Goal: Task Accomplishment & Management: Complete application form

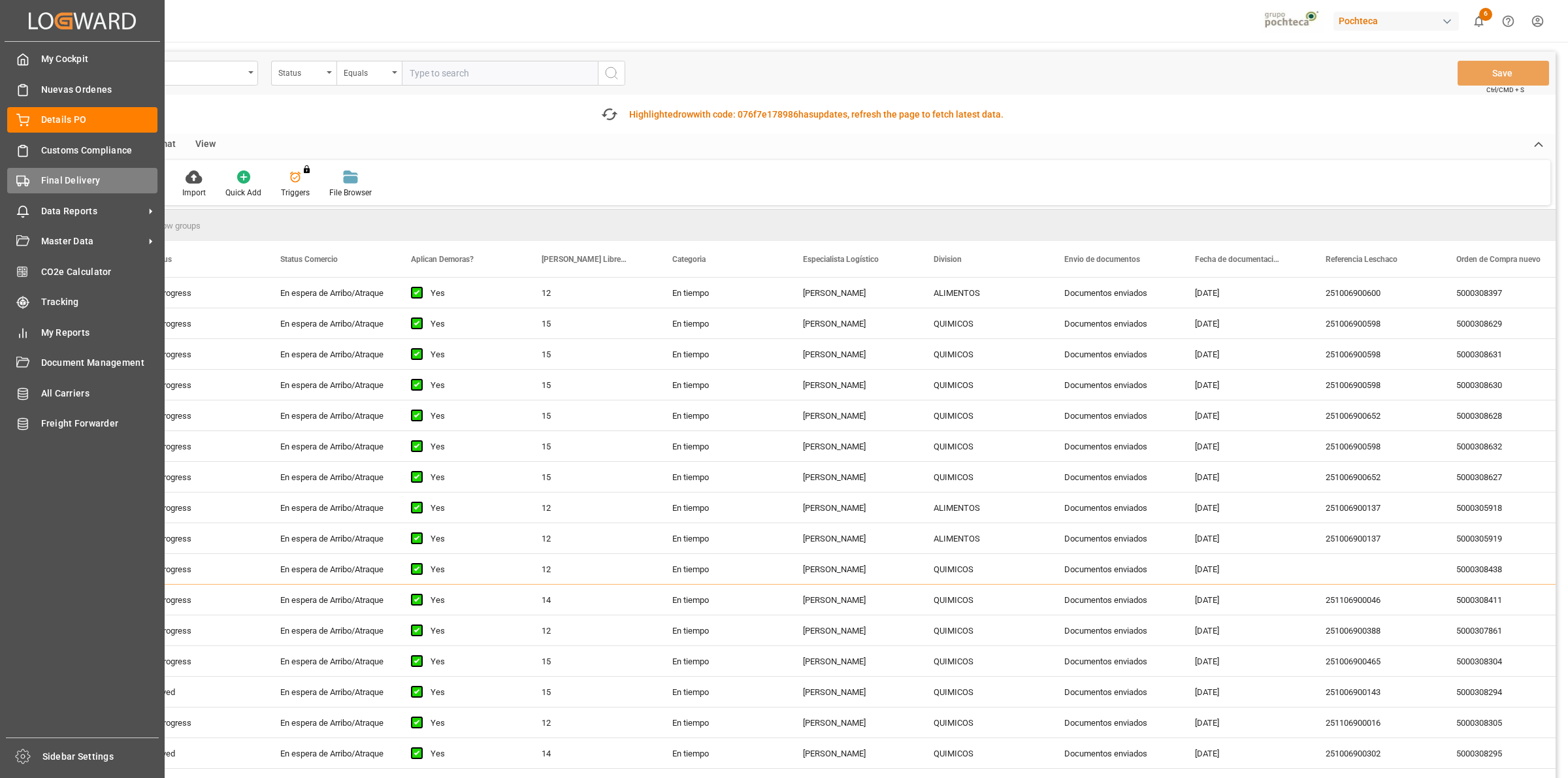
click at [35, 174] on div "Final Delivery Final Delivery" at bounding box center [82, 181] width 150 height 26
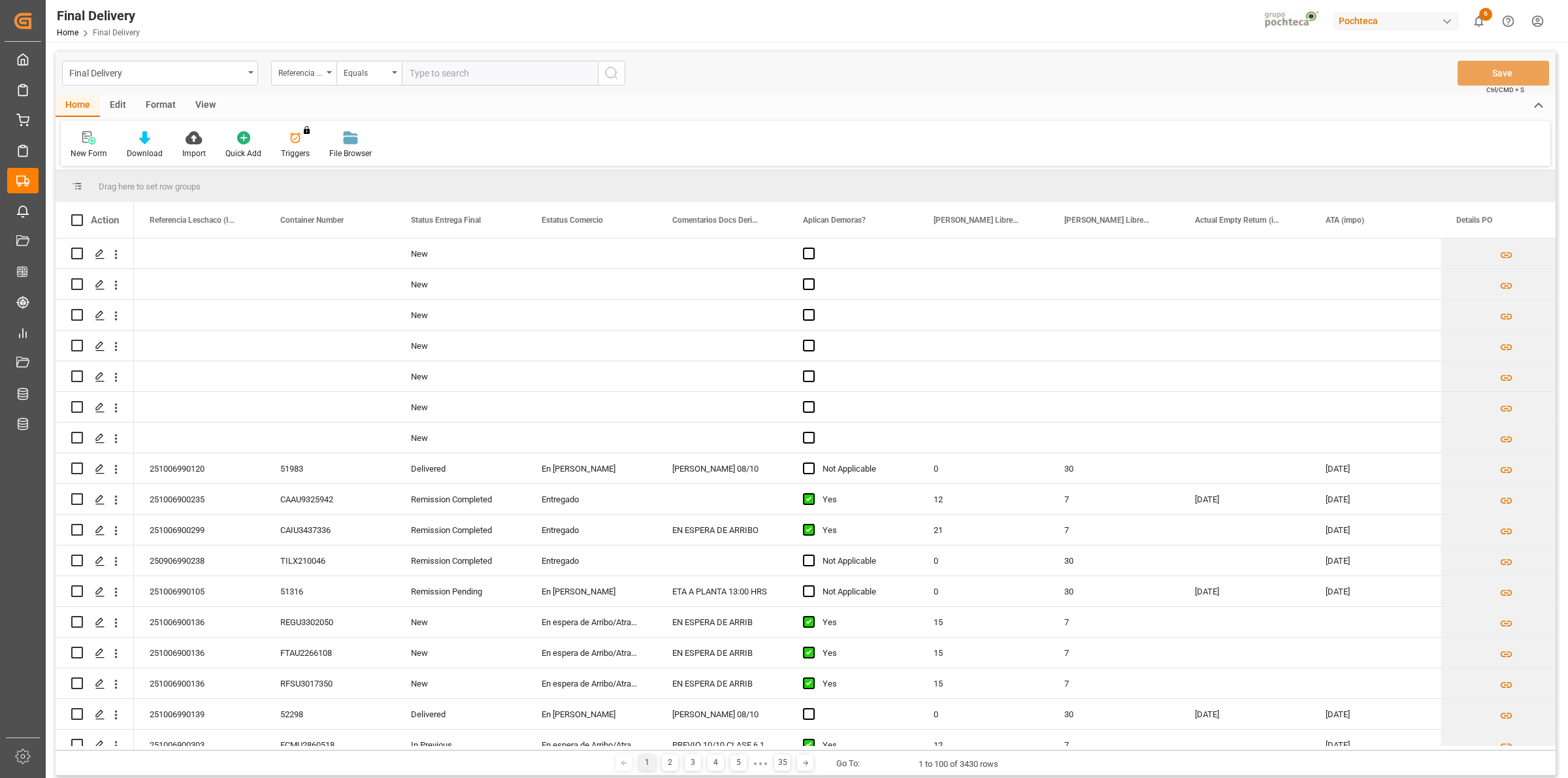
click at [443, 75] on input "text" at bounding box center [499, 73] width 196 height 25
paste input "251006900140"
type input "251006900140"
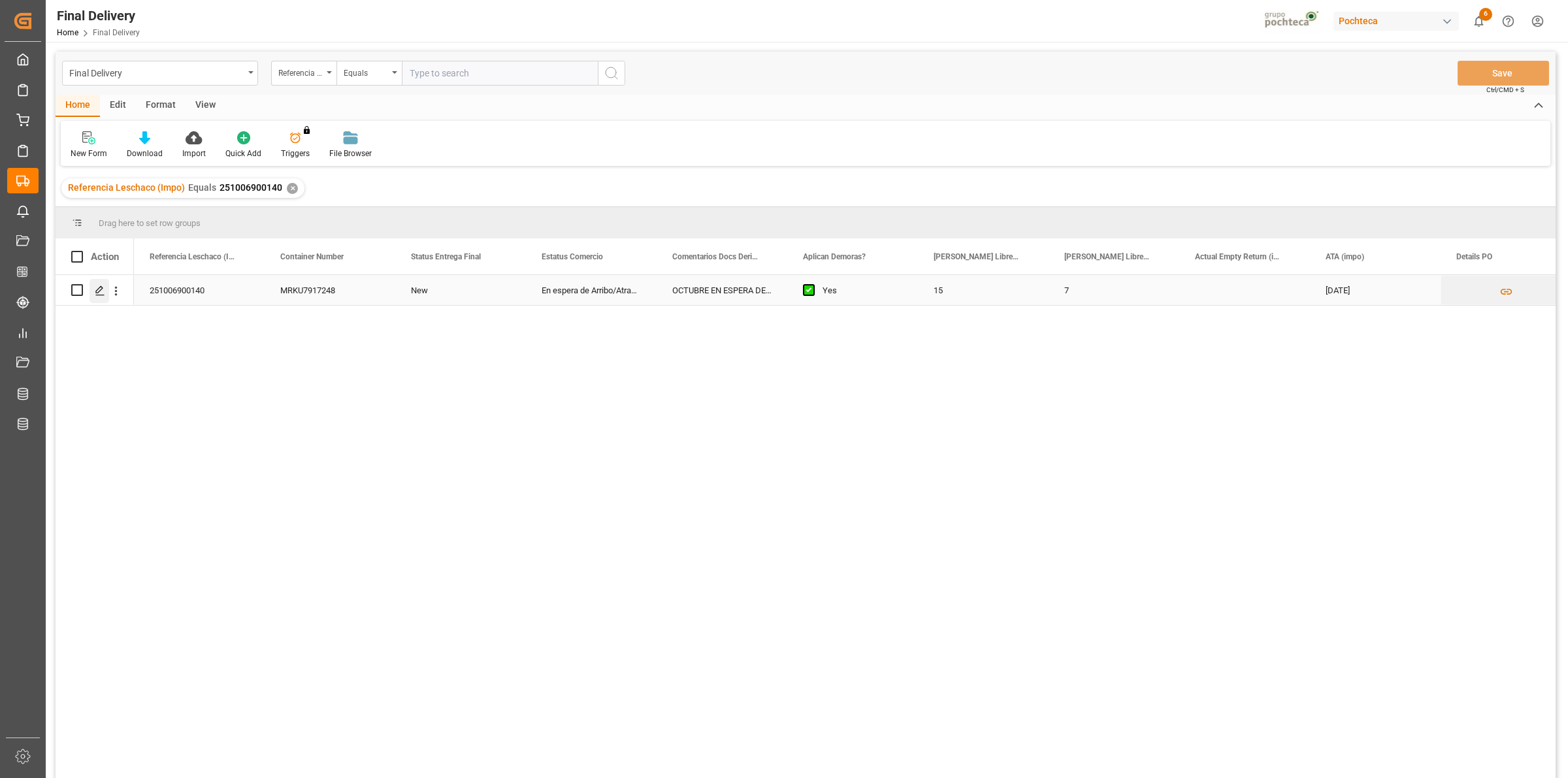
click at [102, 287] on polygon "Press SPACE to select this row." at bounding box center [99, 289] width 6 height 6
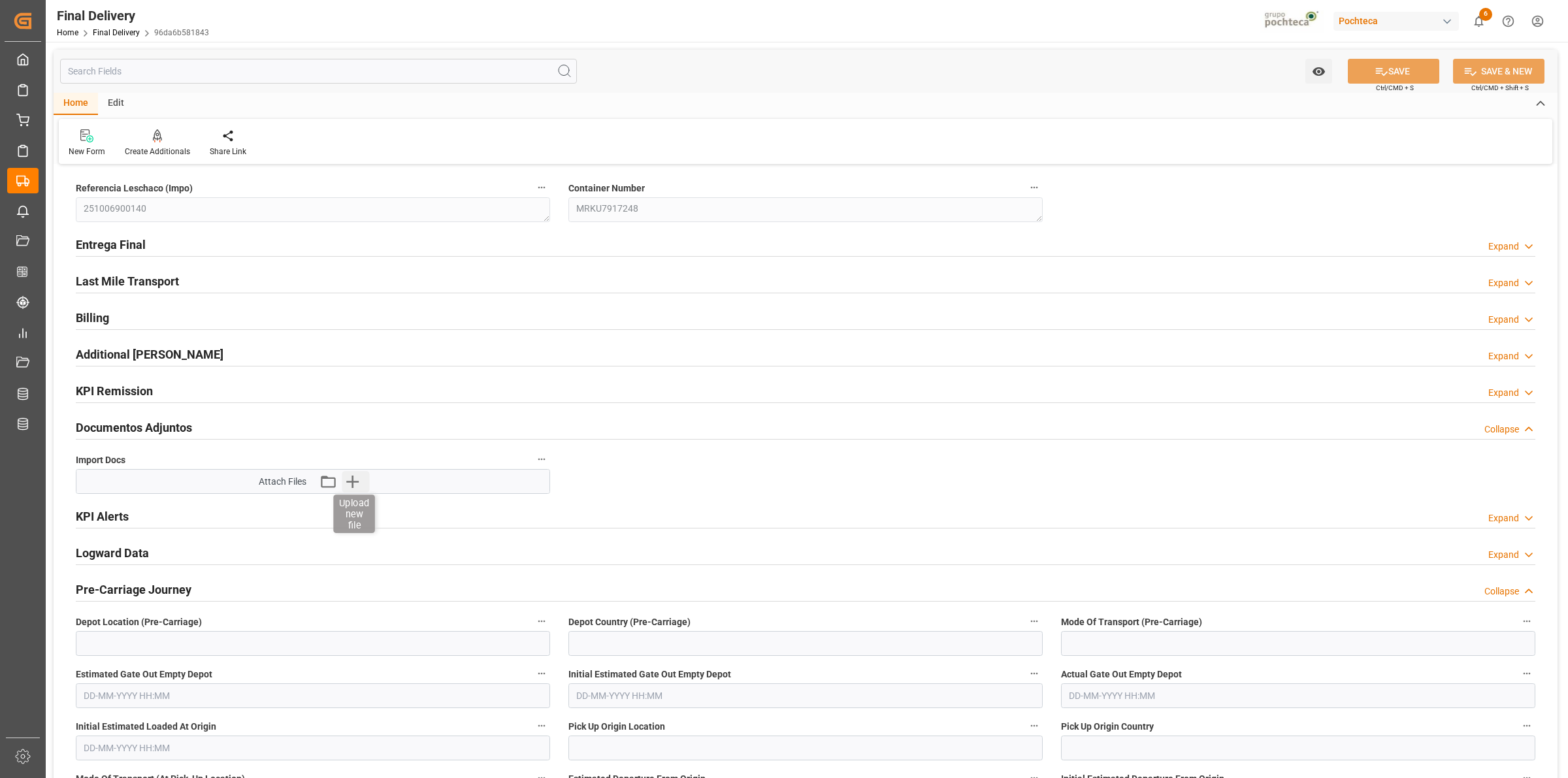
click at [358, 480] on icon "button" at bounding box center [353, 481] width 21 height 21
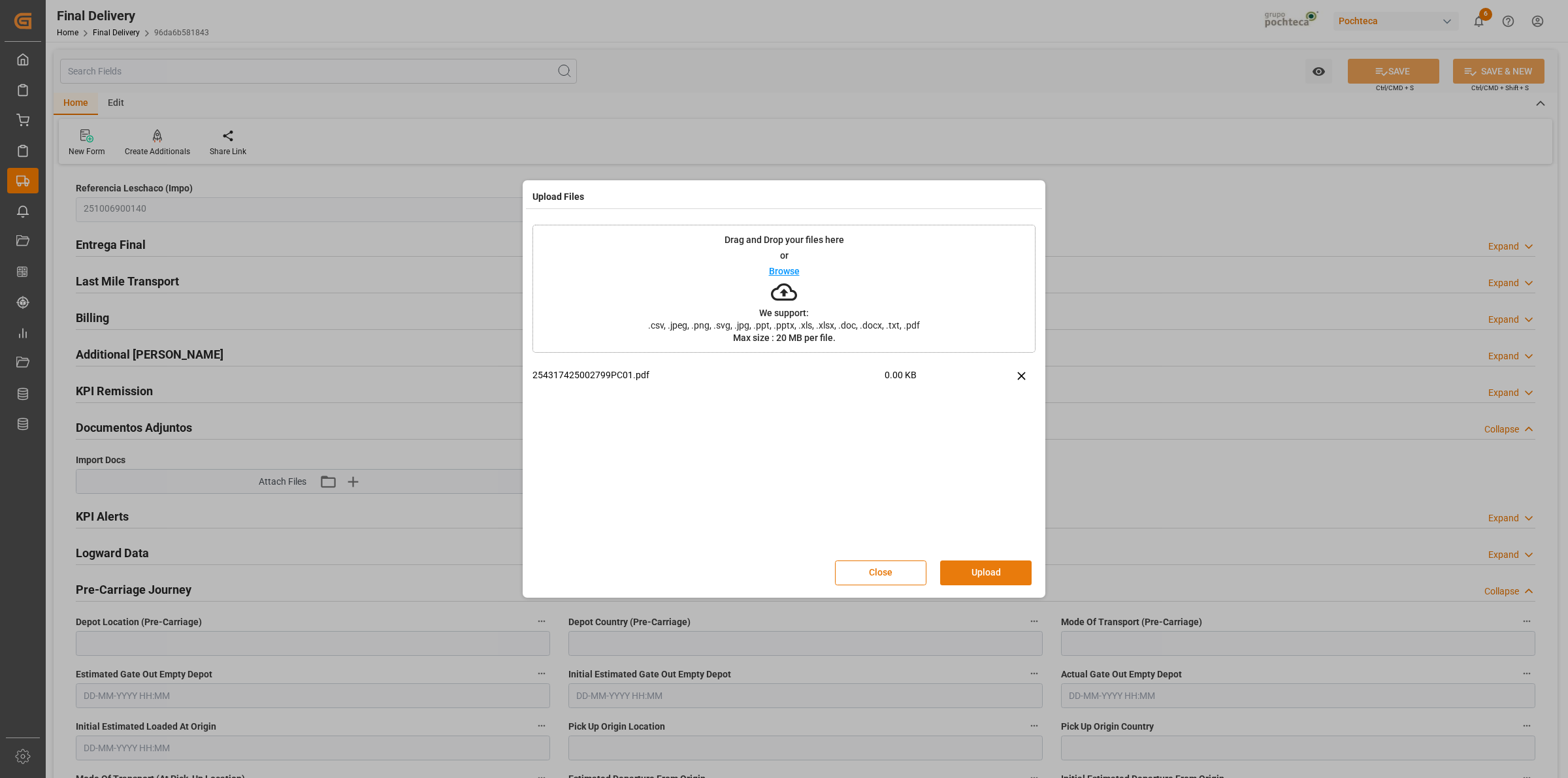
click at [997, 569] on button "Upload" at bounding box center [986, 573] width 91 height 25
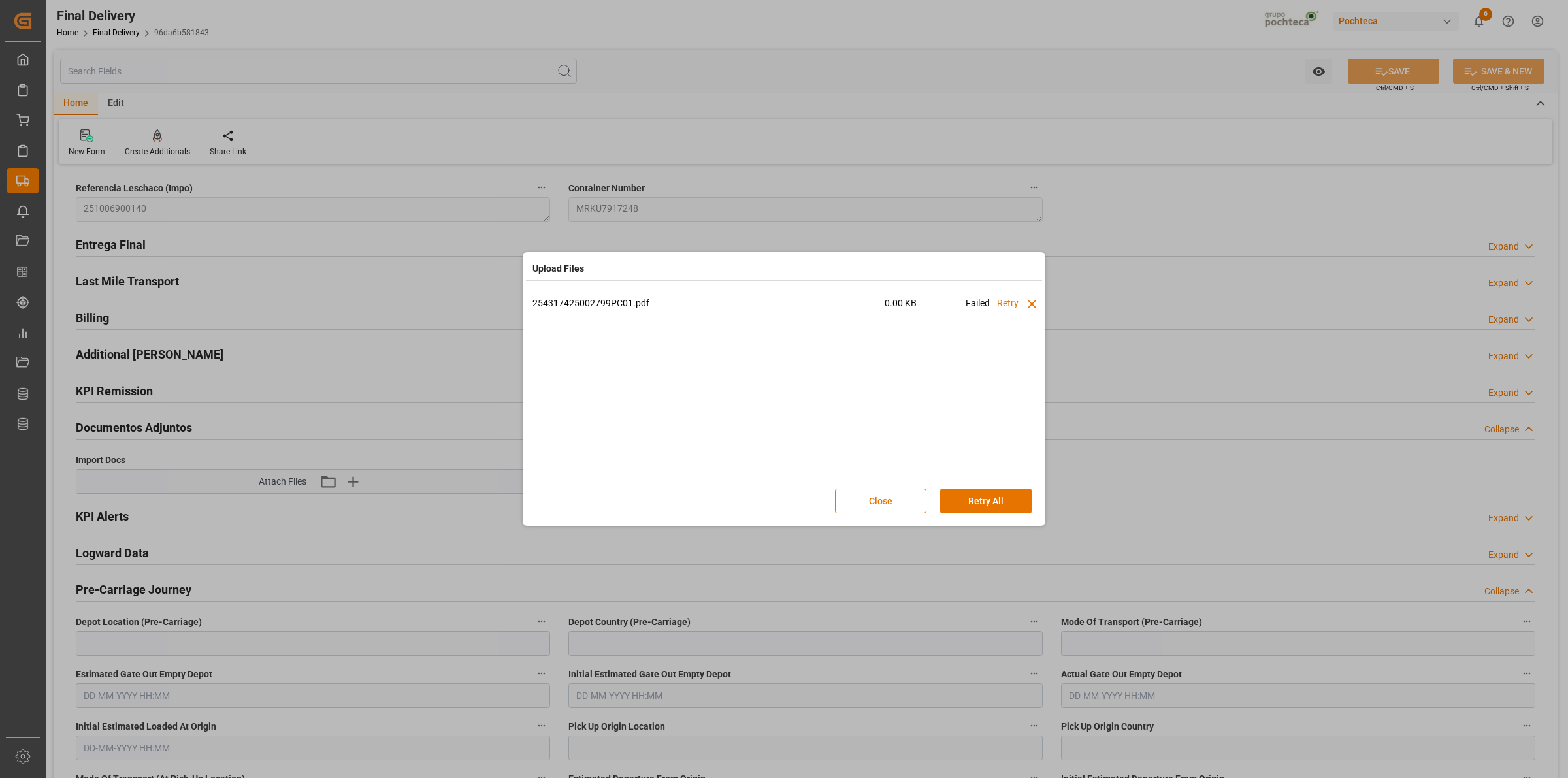
click at [675, 423] on div "254317425002799PC01.pdf 0.00 KB Failed Retry" at bounding box center [783, 388] width 503 height 183
click at [1030, 303] on icon at bounding box center [1032, 303] width 8 height 8
click at [896, 498] on button "Close" at bounding box center [880, 501] width 91 height 25
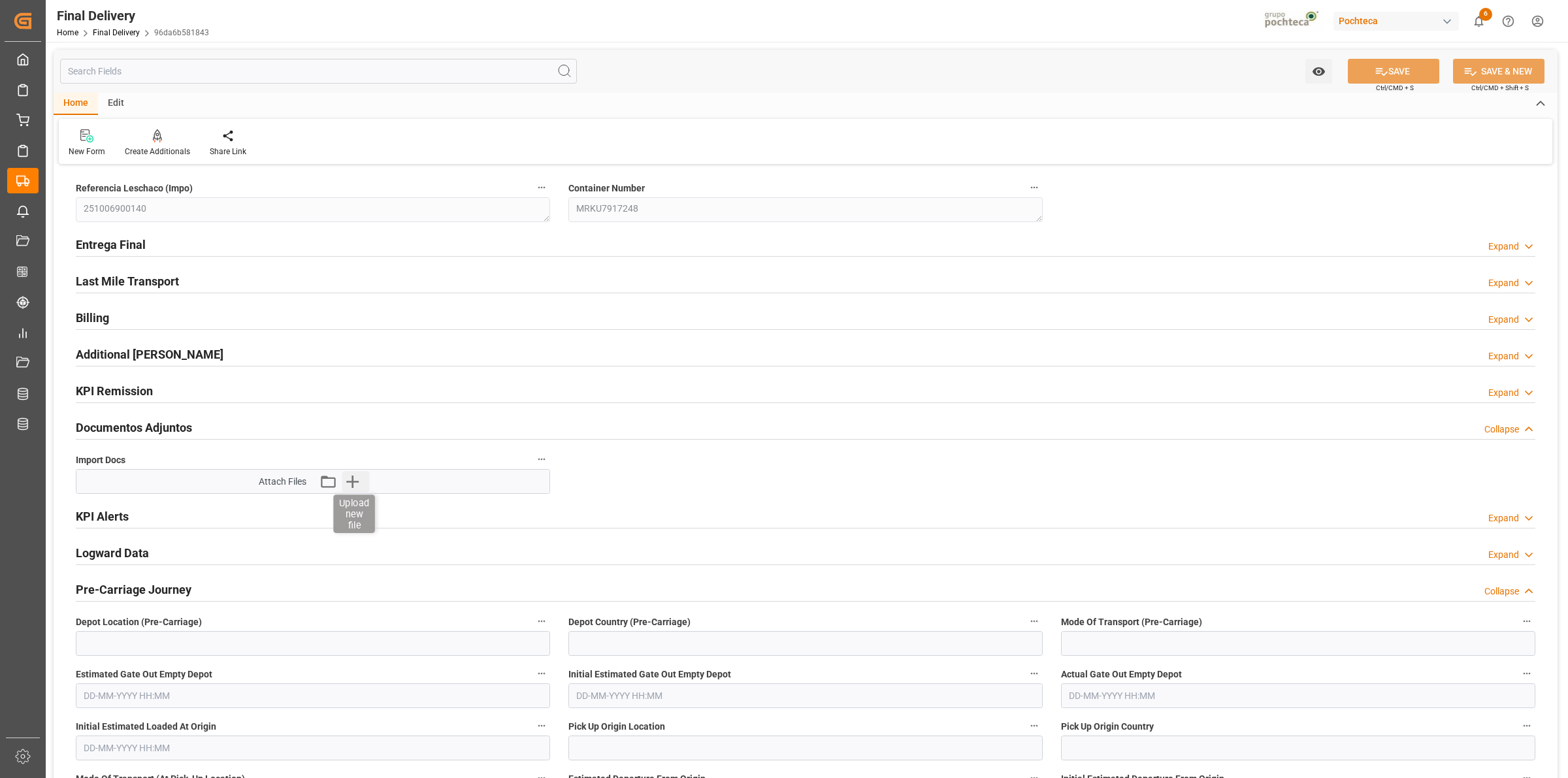
click at [353, 485] on icon "button" at bounding box center [352, 482] width 13 height 13
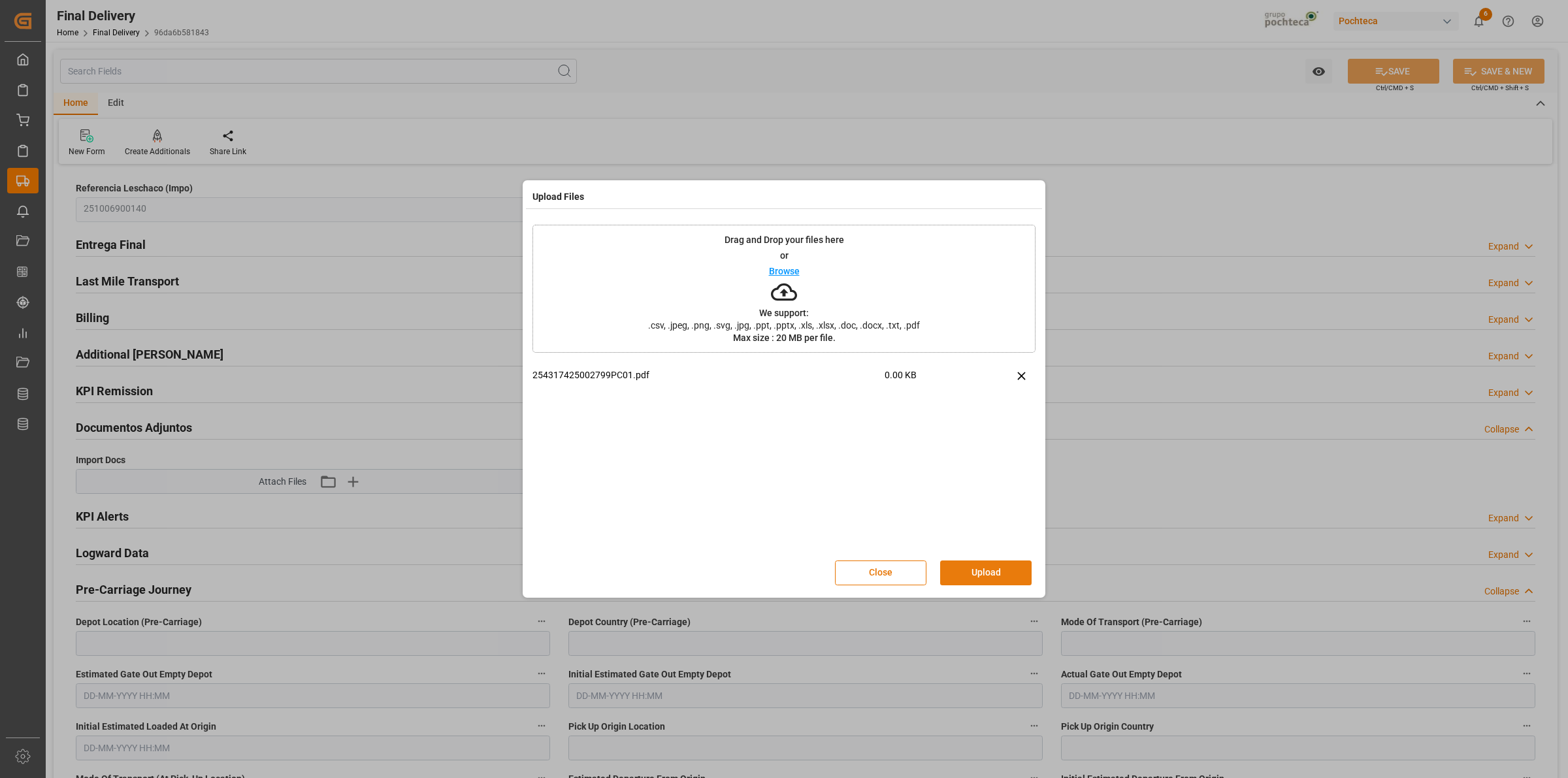
click at [987, 572] on button "Upload" at bounding box center [986, 573] width 91 height 25
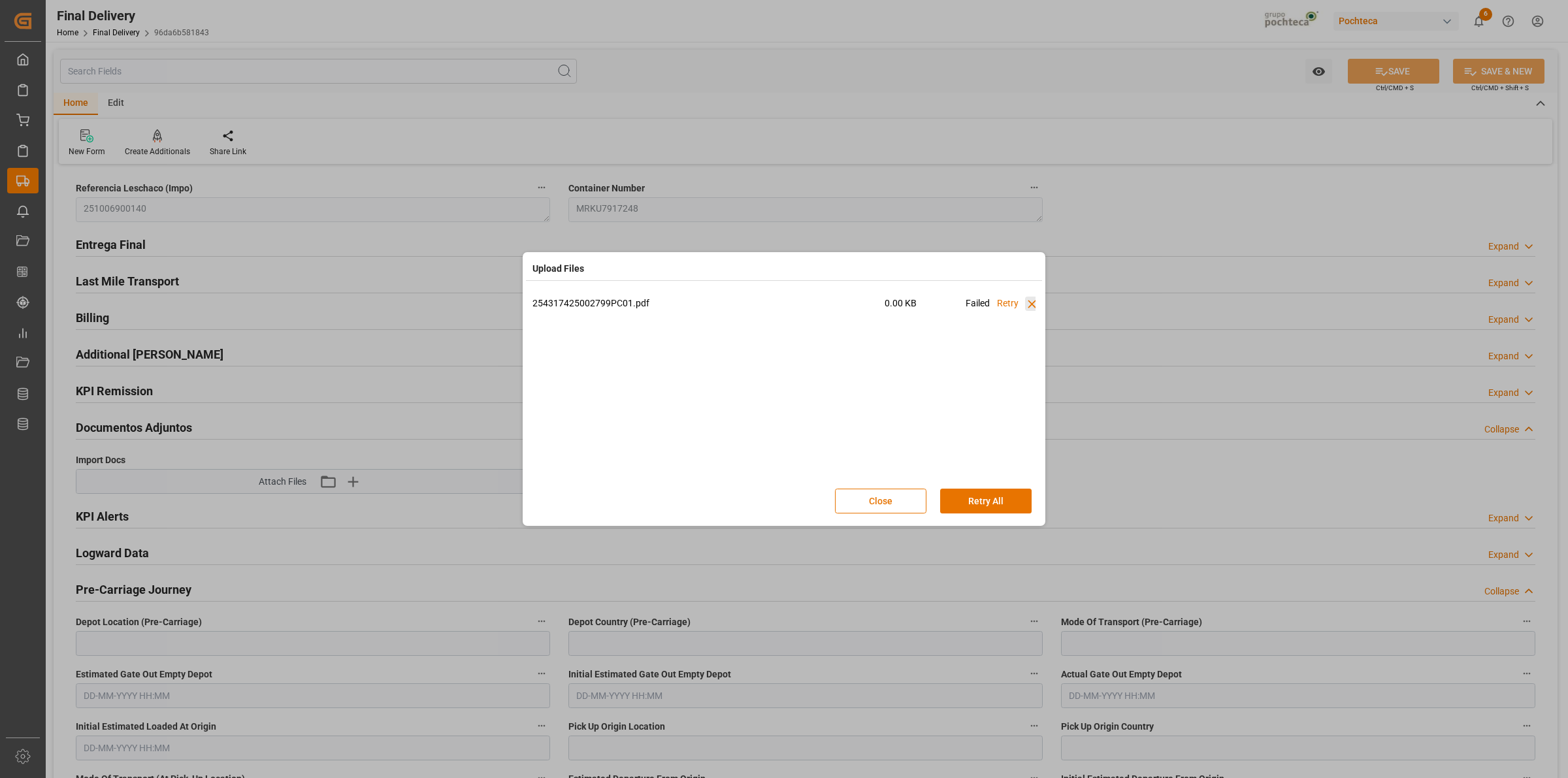
click at [1028, 302] on icon at bounding box center [1032, 304] width 14 height 14
click at [874, 494] on button "Close" at bounding box center [880, 501] width 91 height 25
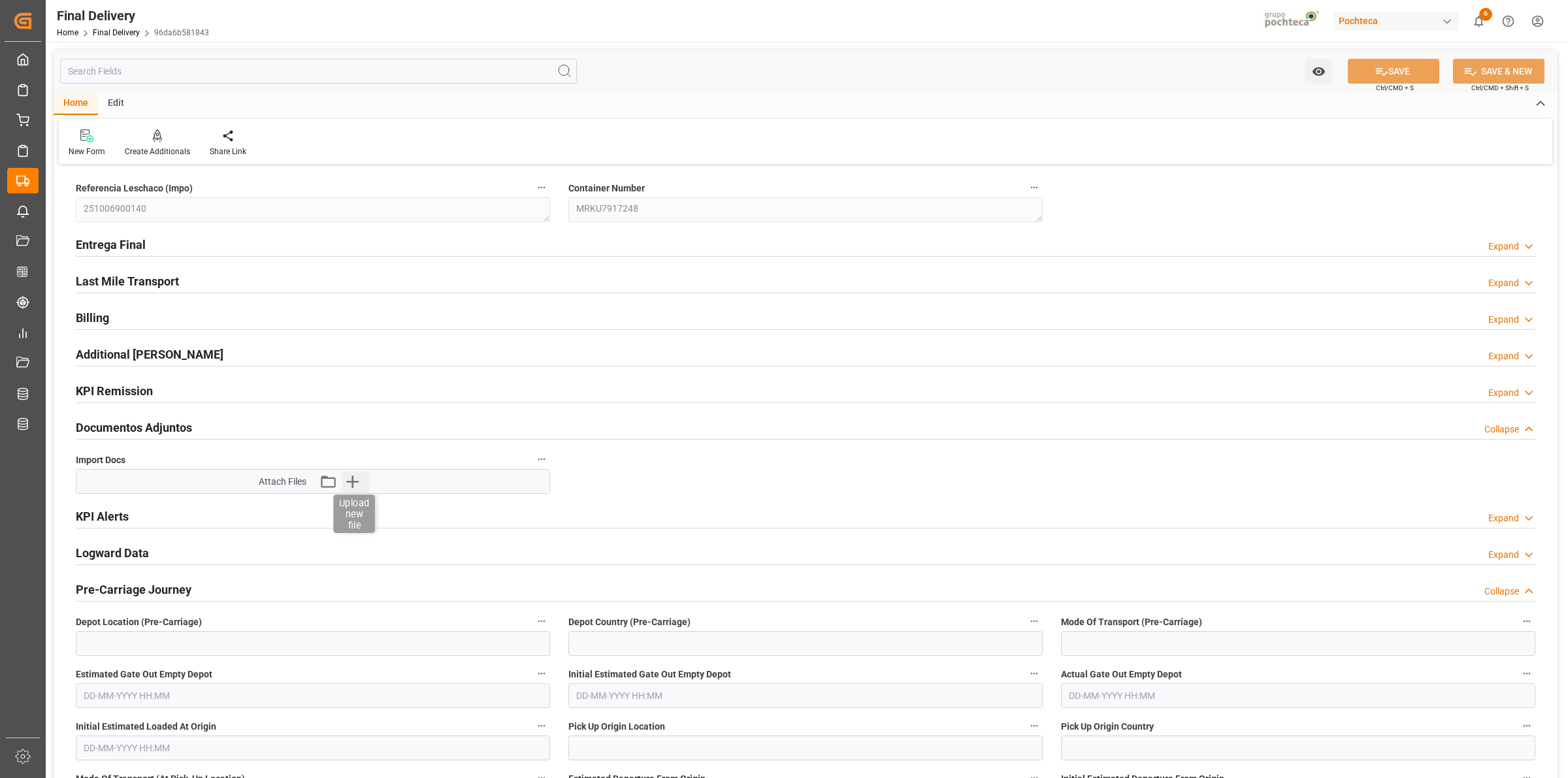
click at [357, 480] on icon "button" at bounding box center [353, 481] width 21 height 21
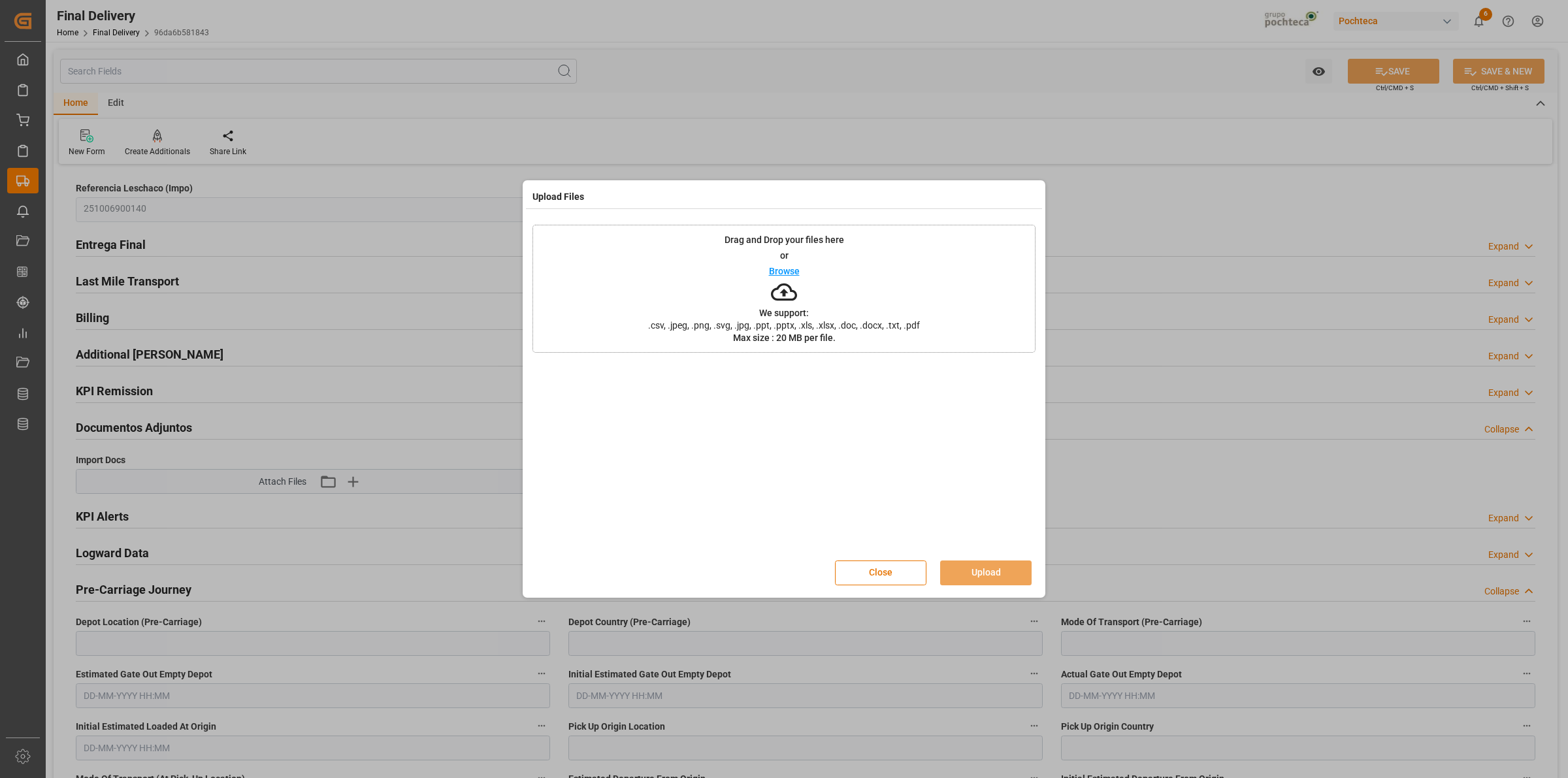
click at [785, 284] on icon at bounding box center [783, 292] width 26 height 17
click at [982, 566] on button "Upload" at bounding box center [986, 573] width 91 height 25
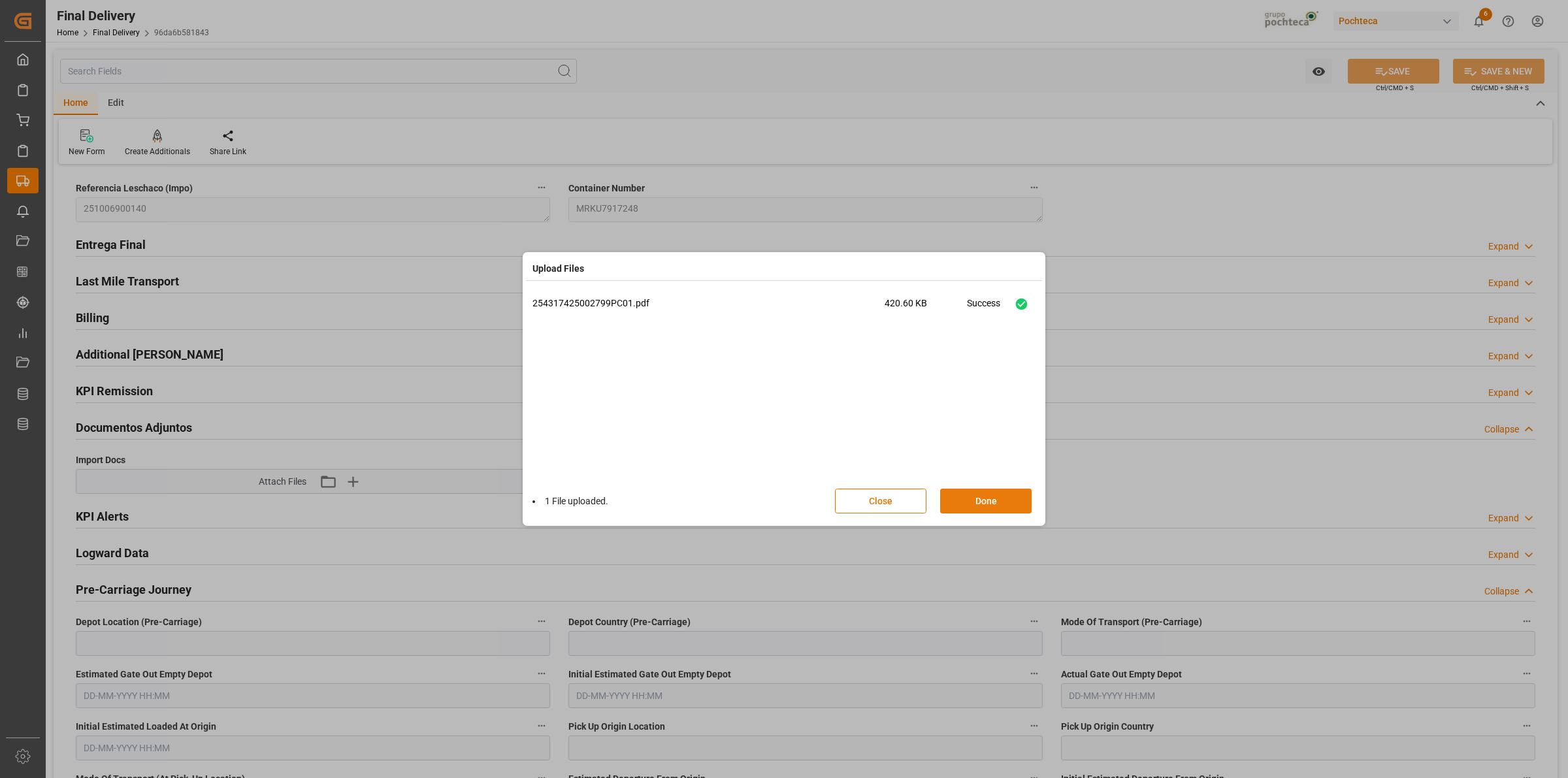
click at [991, 500] on button "Done" at bounding box center [986, 501] width 91 height 25
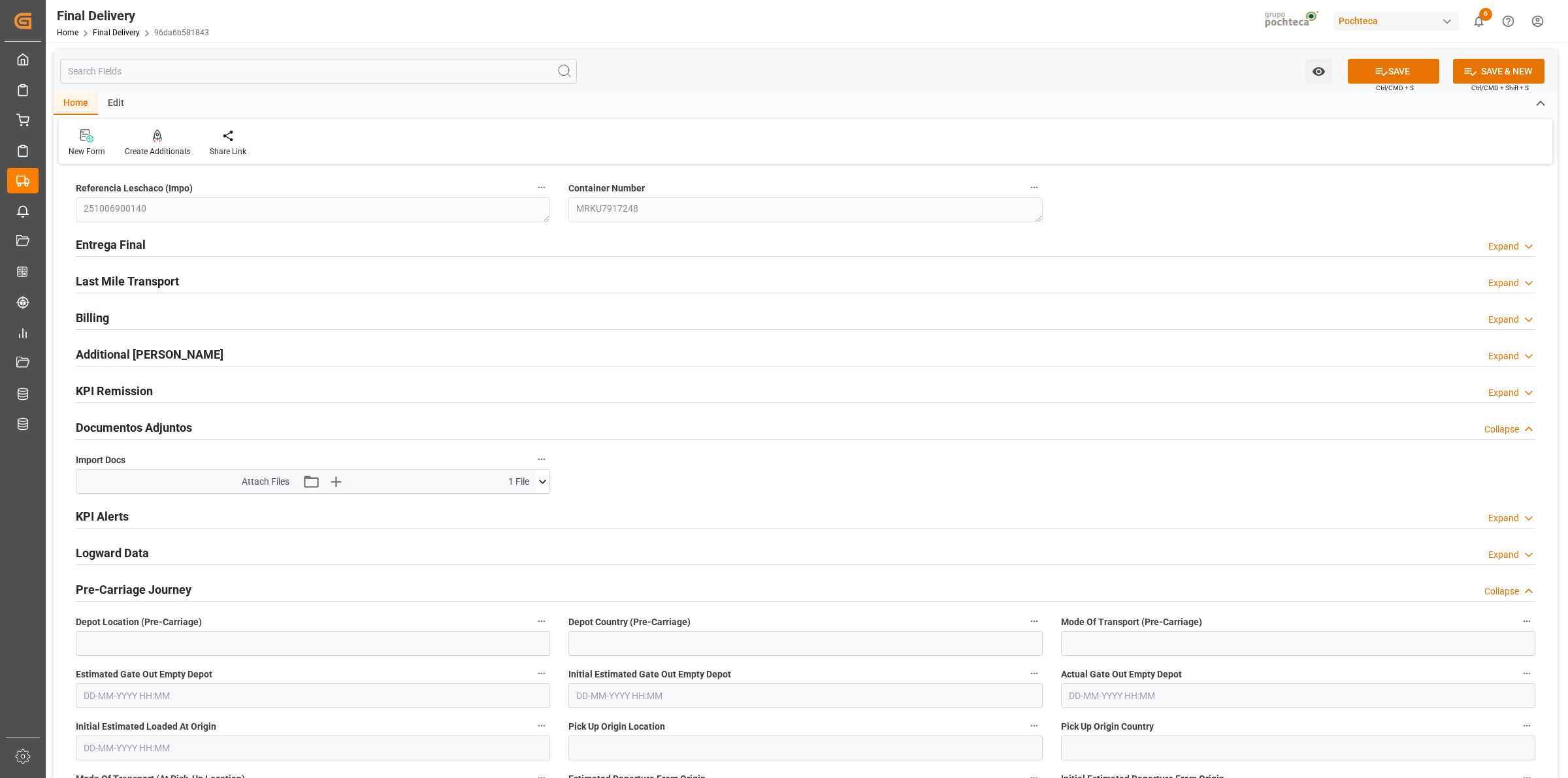
click at [105, 245] on h2 "Entrega Final" at bounding box center [111, 244] width 70 height 17
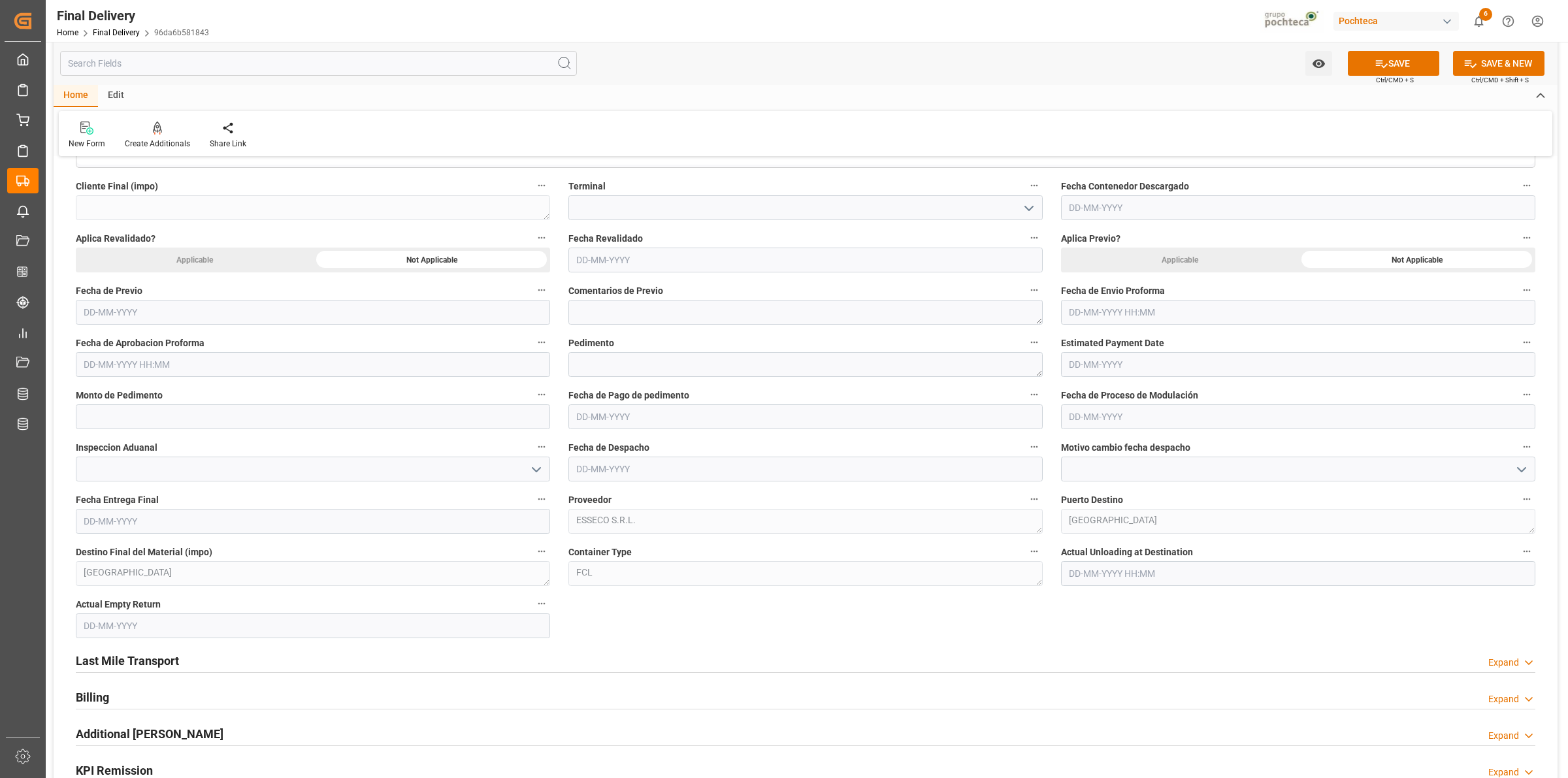
scroll to position [544, 0]
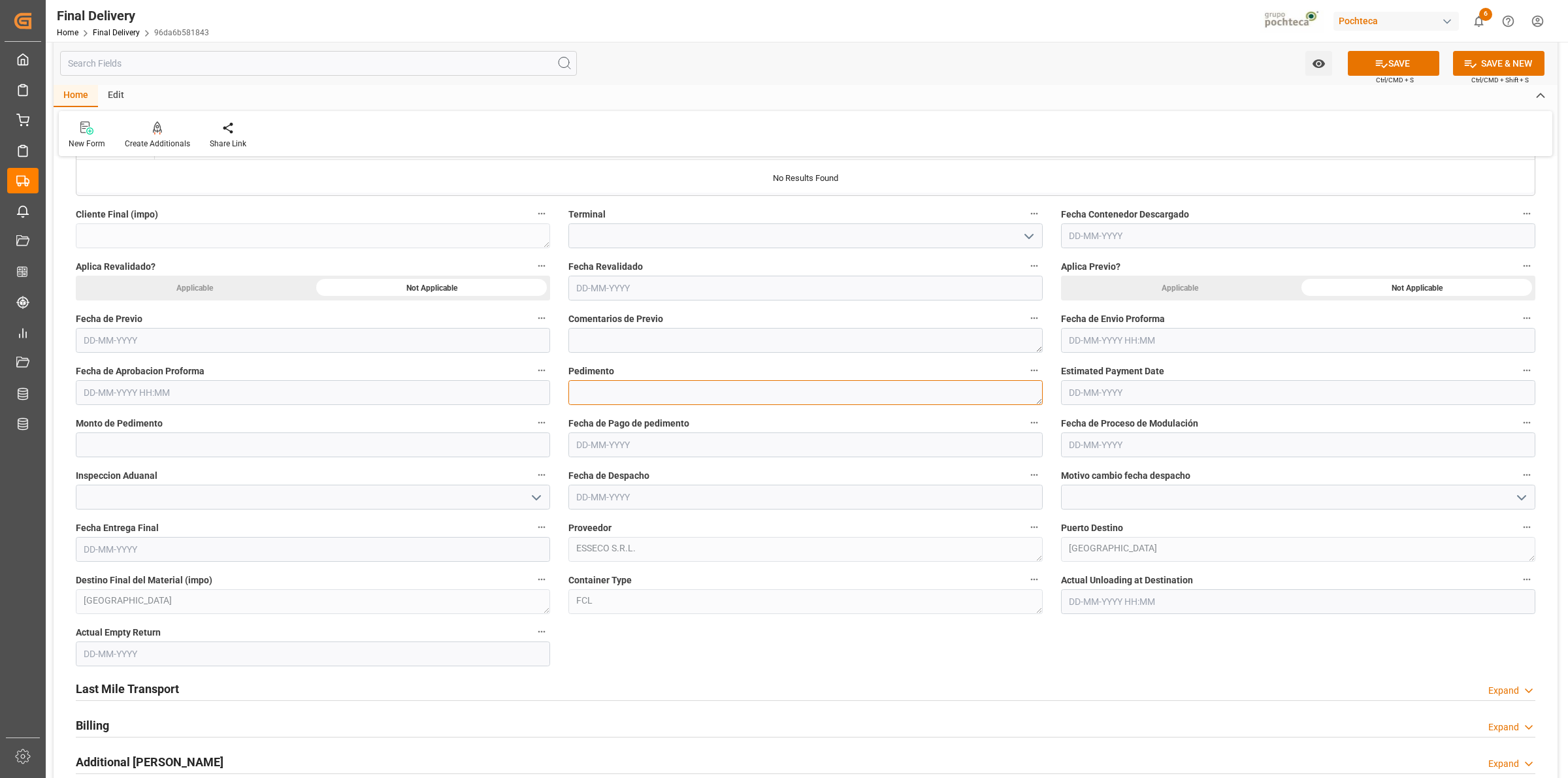
click at [605, 393] on textarea at bounding box center [806, 392] width 474 height 25
paste textarea "25 43 1742 5002799"
type textarea "25 43 1742 5002799"
click at [1085, 395] on input "text" at bounding box center [1298, 392] width 474 height 25
click at [1178, 495] on span "10" at bounding box center [1179, 497] width 8 height 9
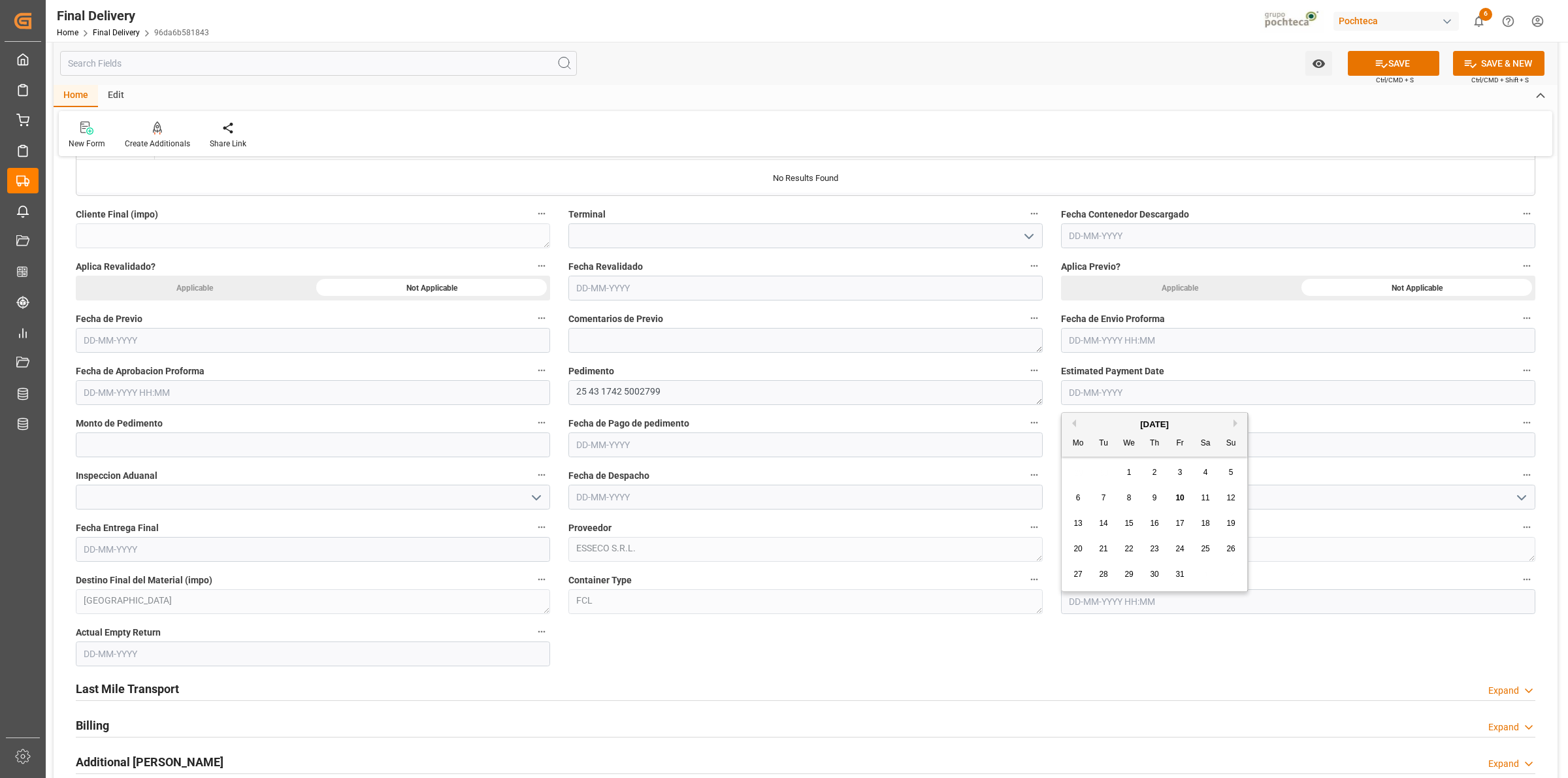
type input "[DATE]"
drag, startPoint x: 1148, startPoint y: 390, endPoint x: 1044, endPoint y: 384, distance: 104.2
click at [748, 455] on input "text" at bounding box center [806, 445] width 474 height 25
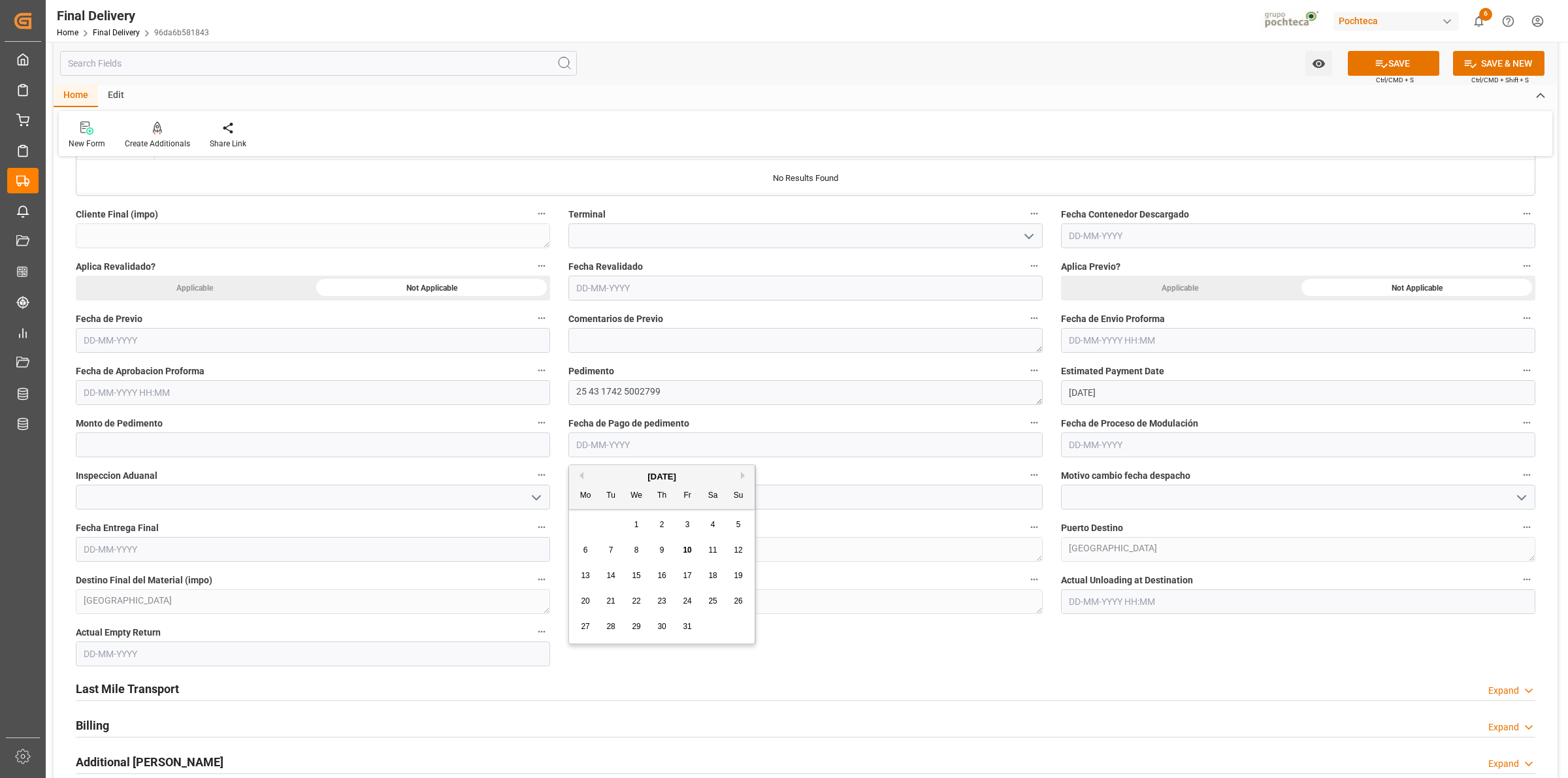
paste input "[DATE]"
type input "[DATE]"
click at [1124, 495] on input at bounding box center [1298, 497] width 474 height 25
click at [1401, 63] on button "SAVE" at bounding box center [1394, 63] width 91 height 25
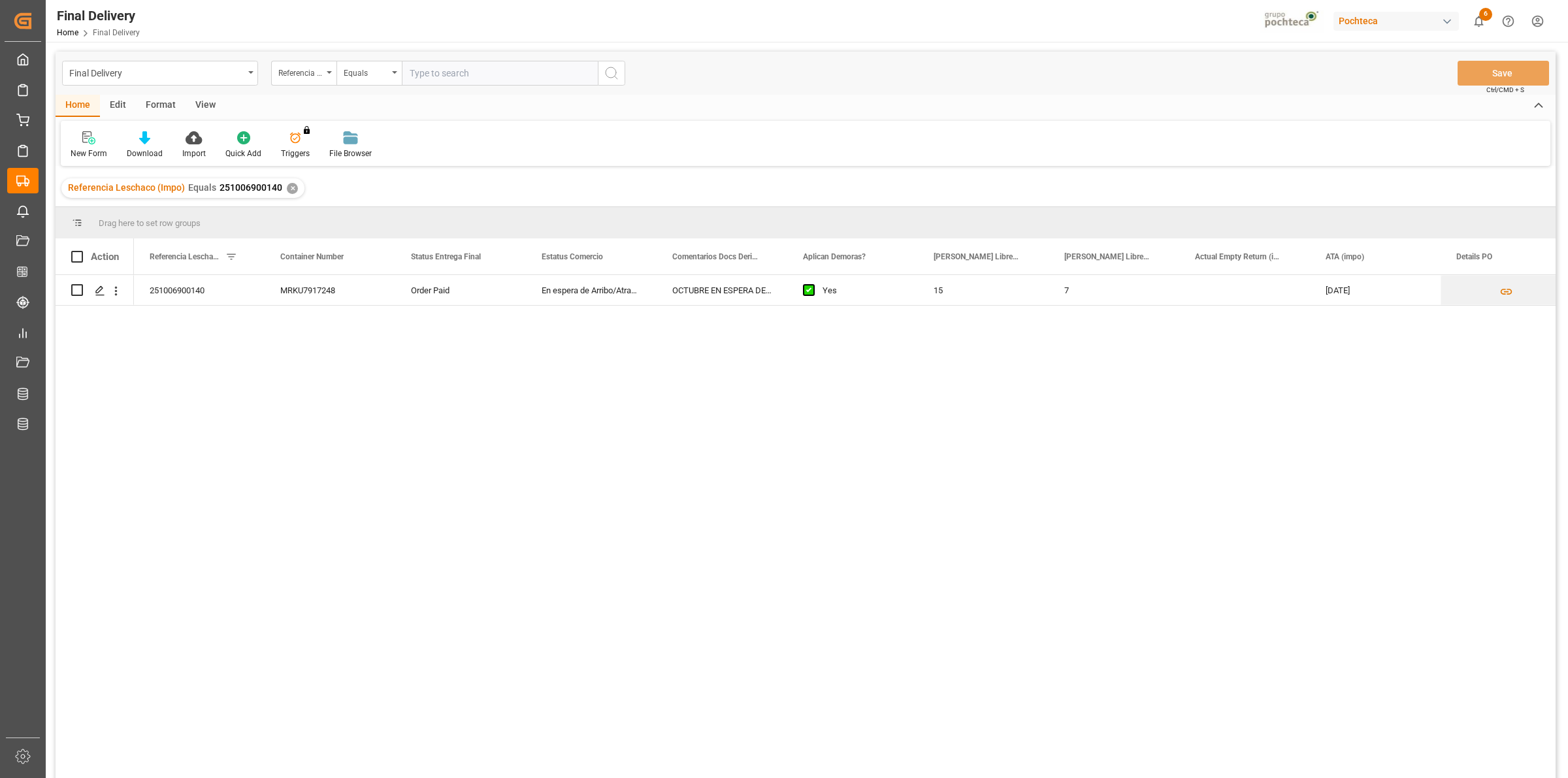
click at [289, 190] on div "✕" at bounding box center [292, 188] width 11 height 11
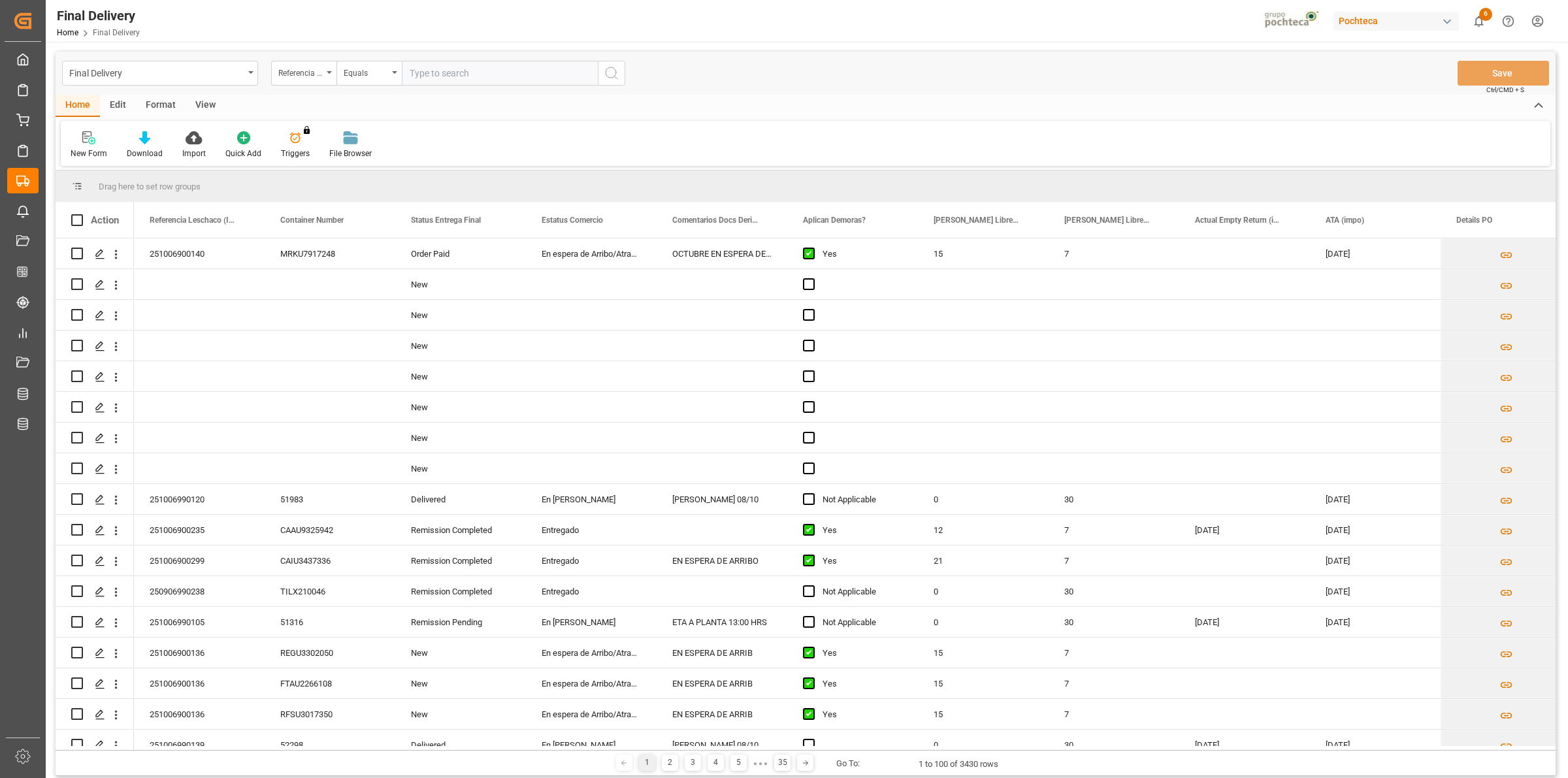
click at [202, 107] on div "View" at bounding box center [205, 106] width 40 height 22
click at [89, 146] on div "Default" at bounding box center [83, 144] width 45 height 29
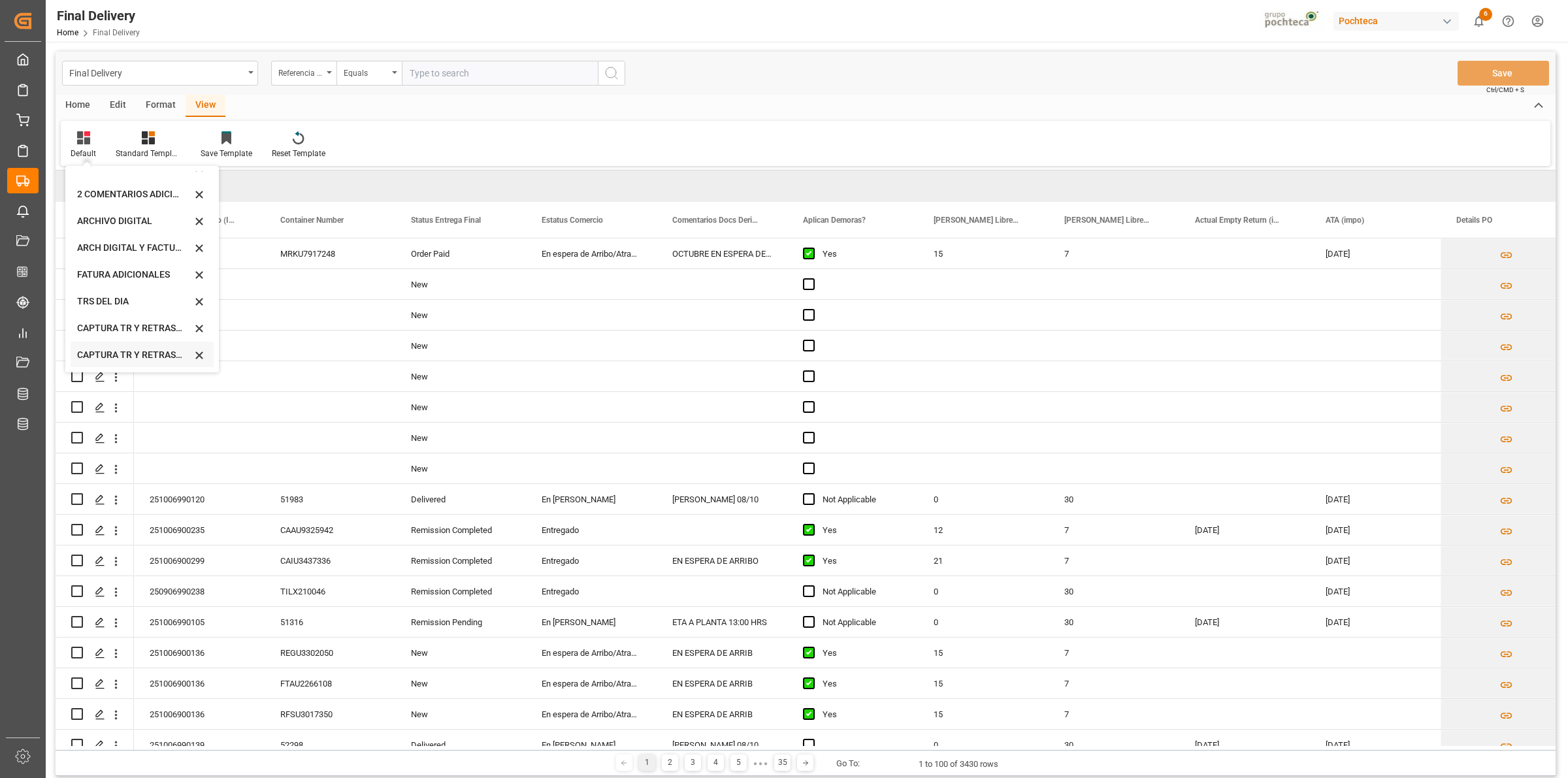
scroll to position [125, 0]
click at [119, 351] on div "CAPTURA TR Y RETRASO CON ENTREGA Y SUCURSAL" at bounding box center [135, 354] width 114 height 14
